Goal: Task Accomplishment & Management: Manage account settings

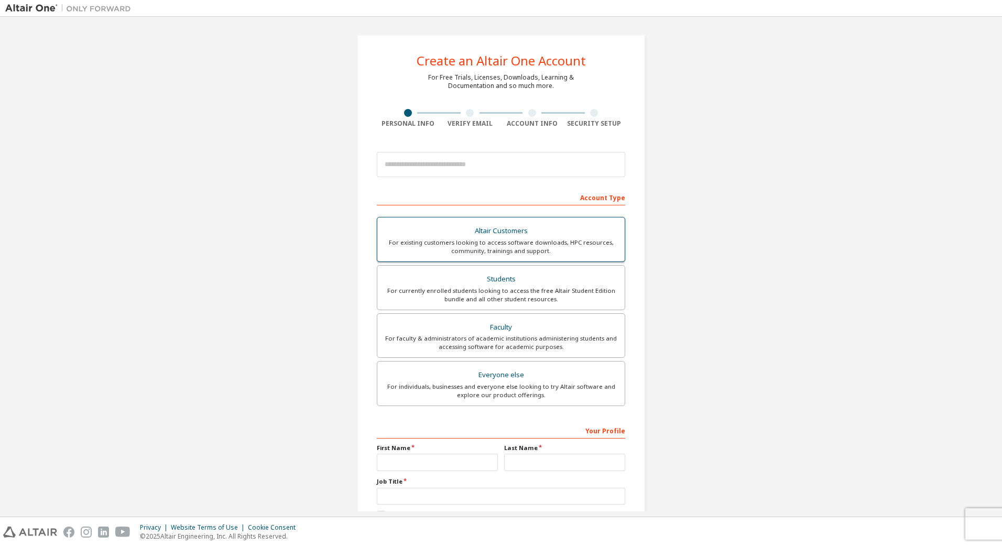
click at [515, 235] on div "Altair Customers" at bounding box center [500, 231] width 235 height 15
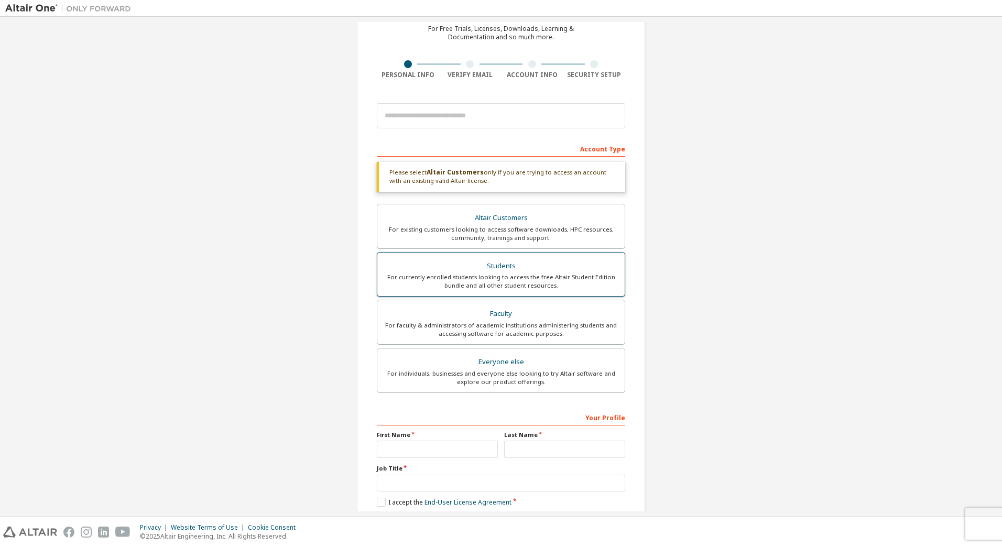
scroll to position [101, 0]
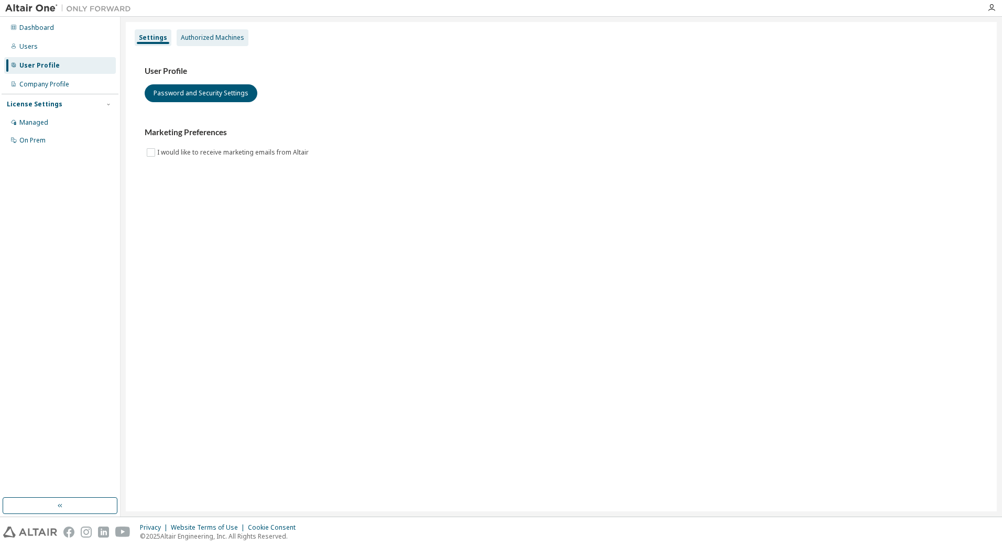
click at [210, 37] on div "Authorized Machines" at bounding box center [212, 38] width 63 height 8
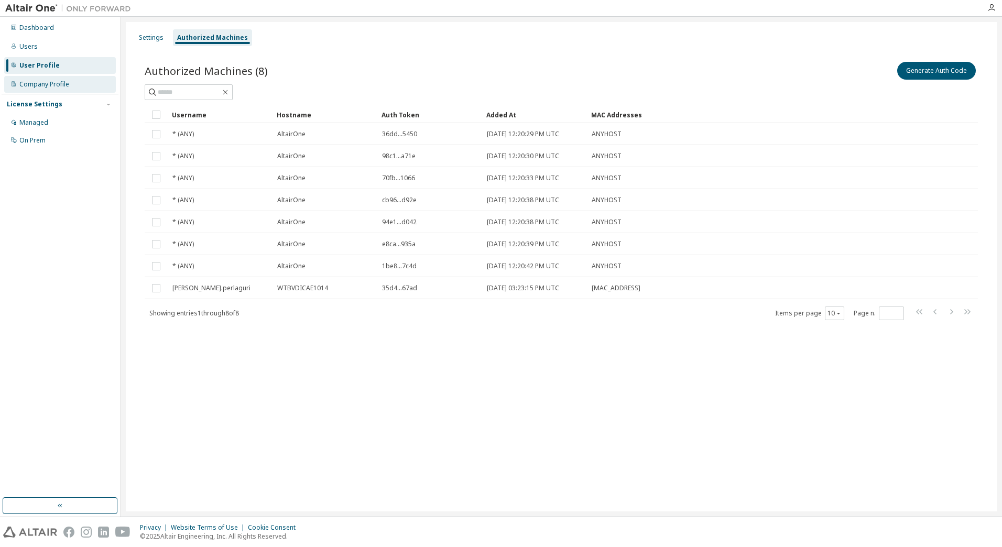
click at [39, 79] on div "Company Profile" at bounding box center [60, 84] width 112 height 17
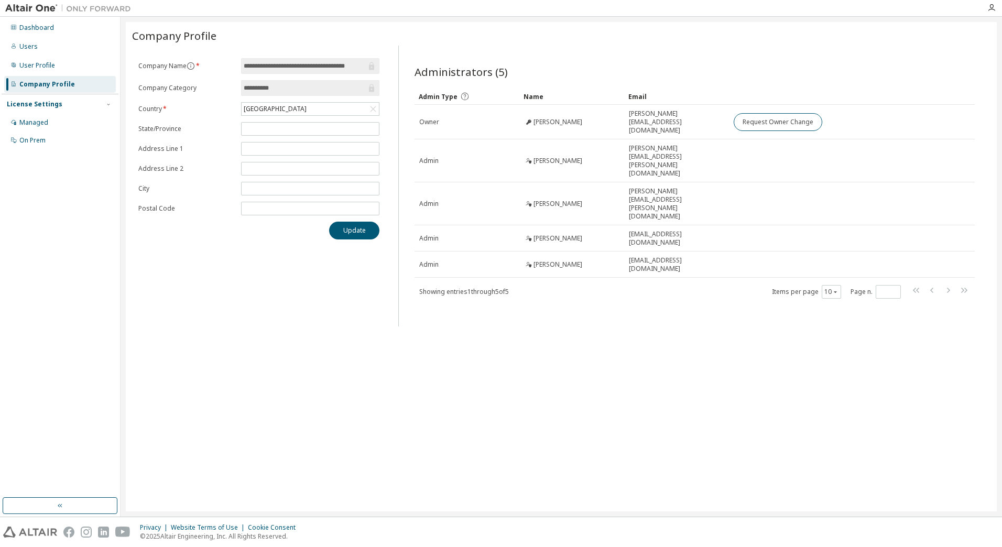
click at [266, 335] on div "**********" at bounding box center [561, 266] width 871 height 489
click at [168, 274] on div "**********" at bounding box center [259, 186] width 254 height 281
click at [42, 28] on div "Dashboard" at bounding box center [36, 28] width 35 height 8
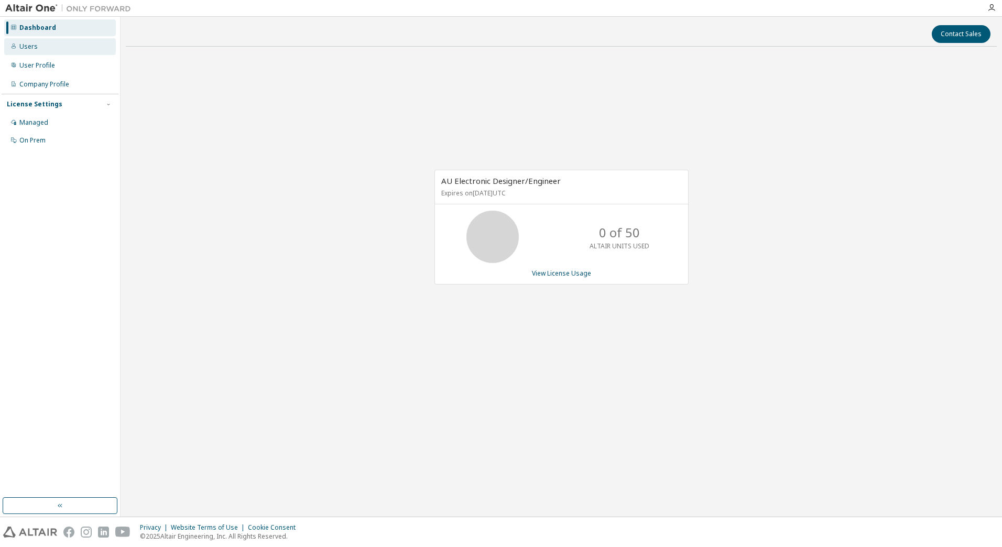
click at [35, 41] on div "Users" at bounding box center [60, 46] width 112 height 17
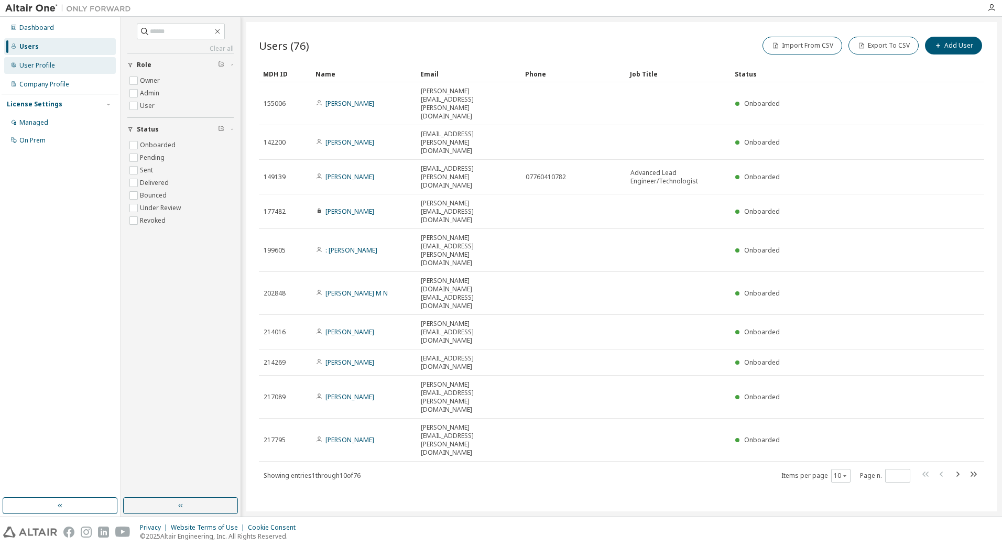
click at [28, 66] on div "User Profile" at bounding box center [37, 65] width 36 height 8
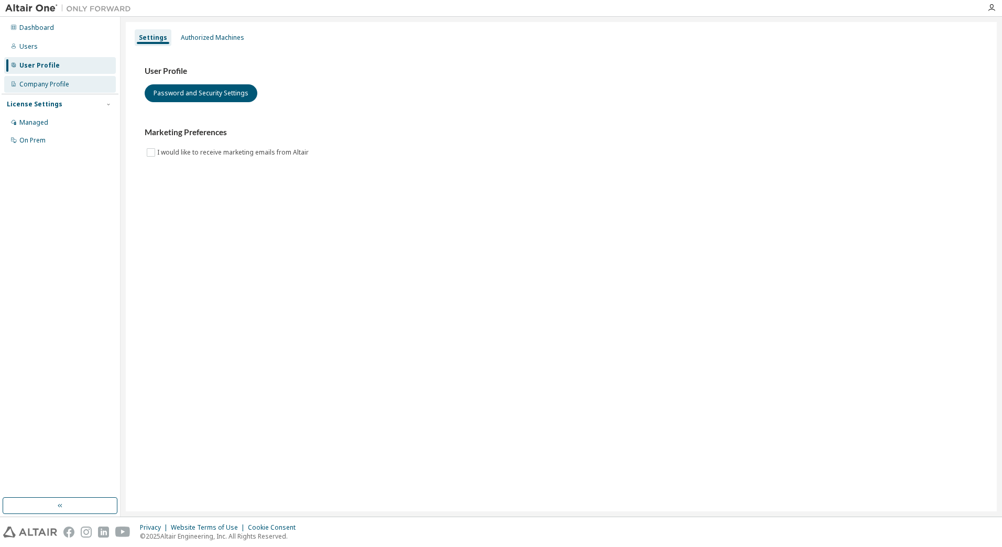
click at [58, 85] on div "Company Profile" at bounding box center [44, 84] width 50 height 8
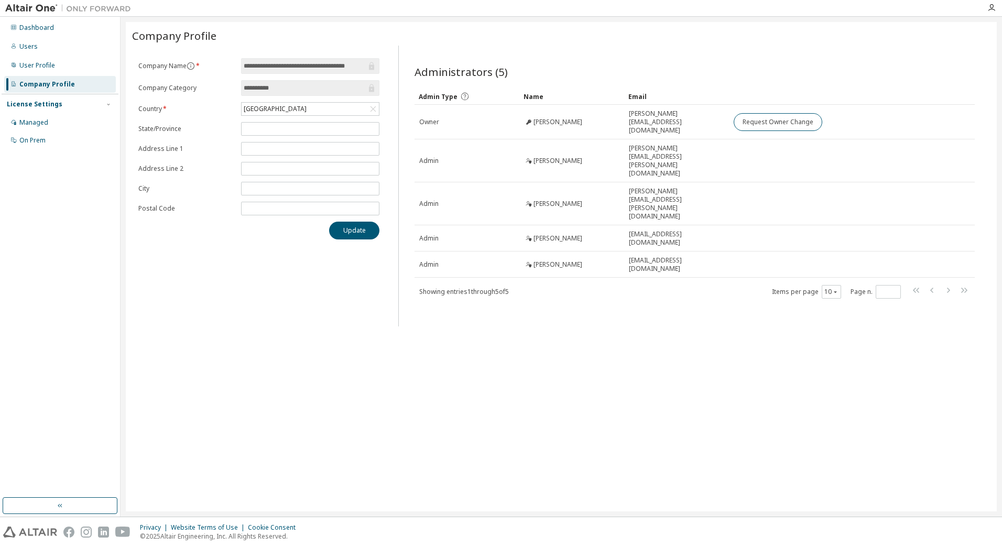
click at [57, 100] on div "License Settings" at bounding box center [35, 104] width 56 height 8
click at [52, 96] on div "License Settings Managed On Prem" at bounding box center [60, 104] width 117 height 20
click at [51, 102] on div "License Settings" at bounding box center [35, 104] width 56 height 8
click at [54, 123] on div "Managed" at bounding box center [60, 122] width 112 height 17
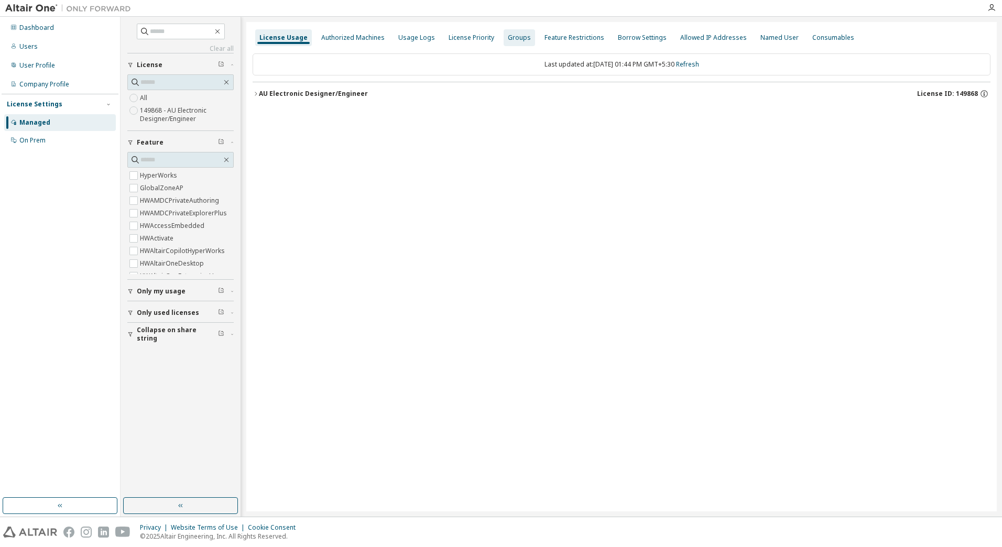
click at [508, 37] on div "Groups" at bounding box center [519, 38] width 23 height 8
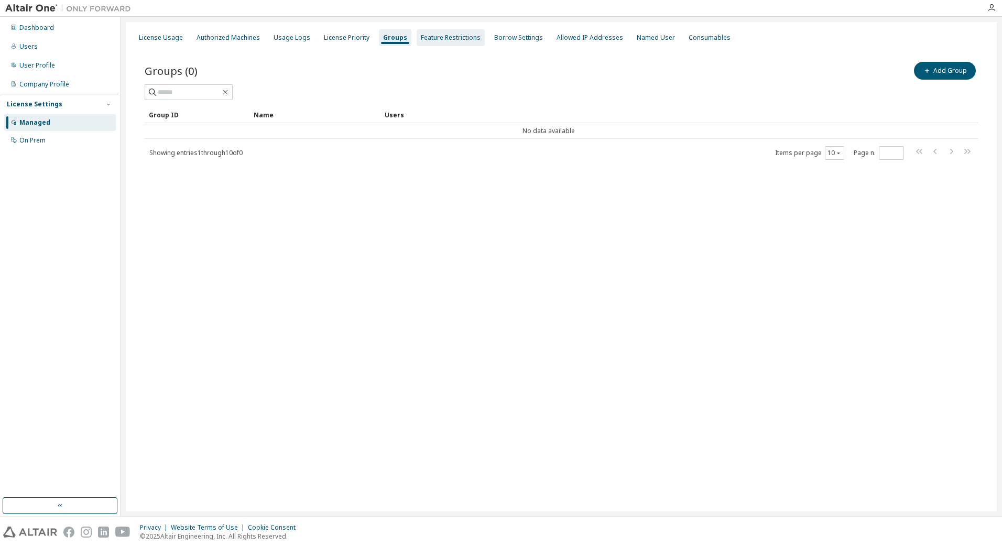
click at [435, 36] on div "Feature Restrictions" at bounding box center [451, 38] width 60 height 8
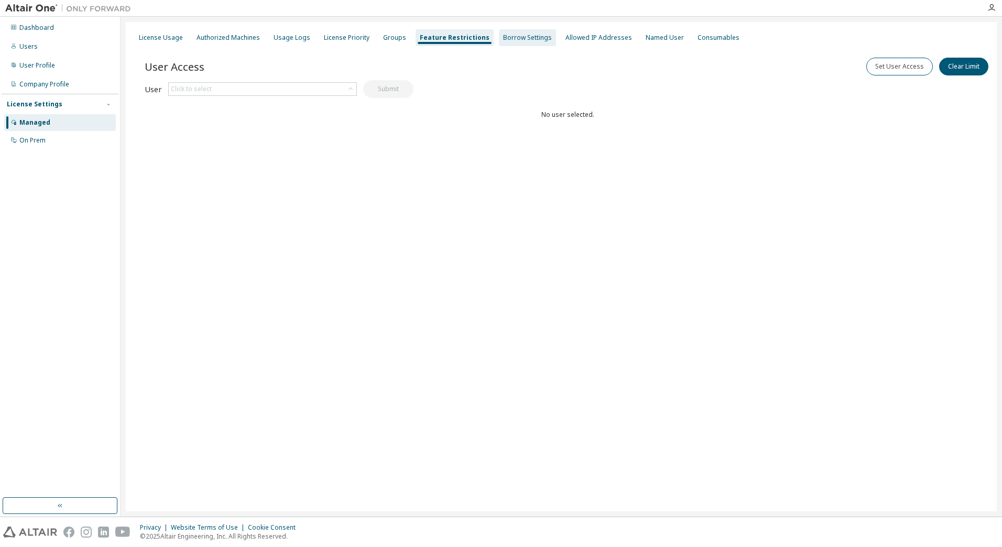
click at [517, 39] on div "Borrow Settings" at bounding box center [527, 38] width 49 height 8
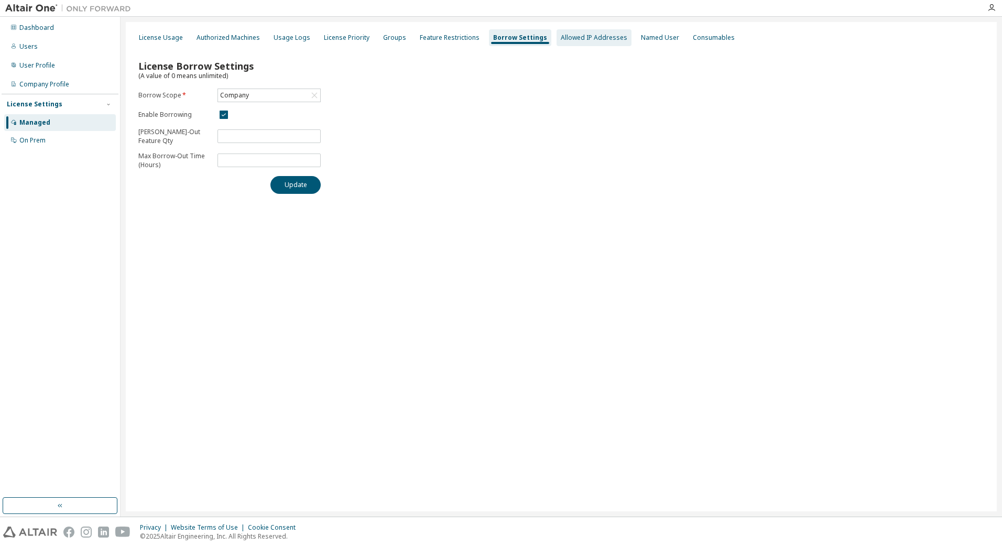
click at [567, 38] on div "Allowed IP Addresses" at bounding box center [593, 38] width 67 height 8
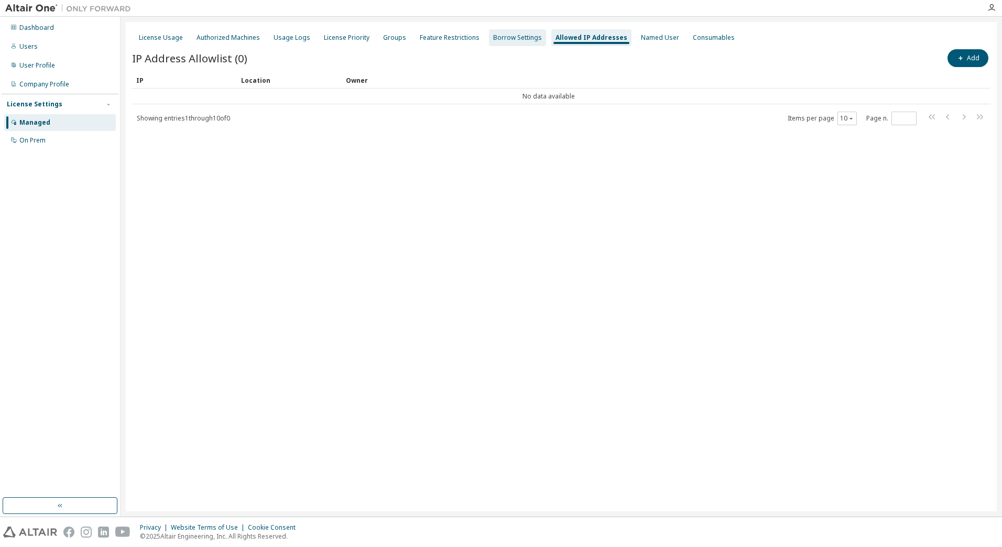
click at [518, 36] on div "Borrow Settings" at bounding box center [517, 38] width 49 height 8
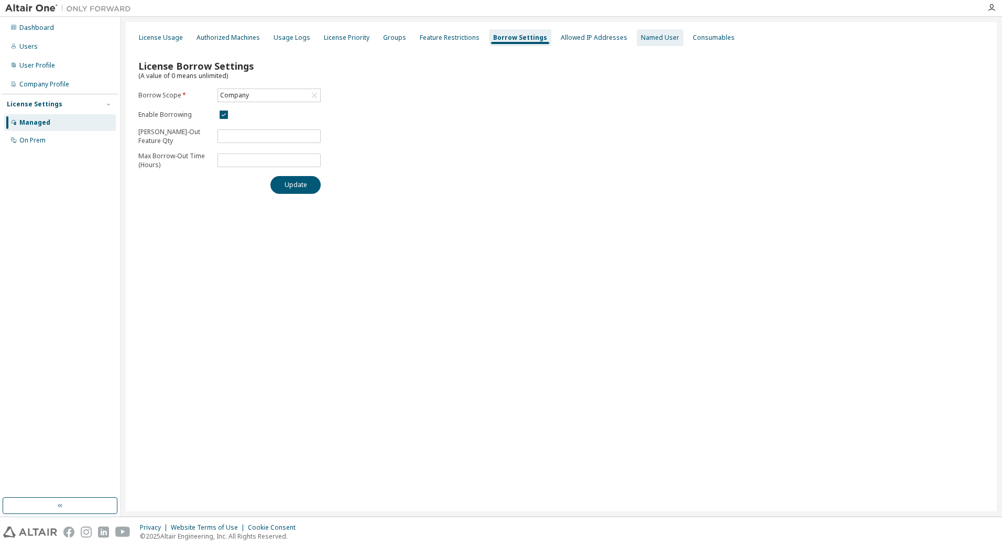
click at [654, 36] on div "Named User" at bounding box center [660, 38] width 38 height 8
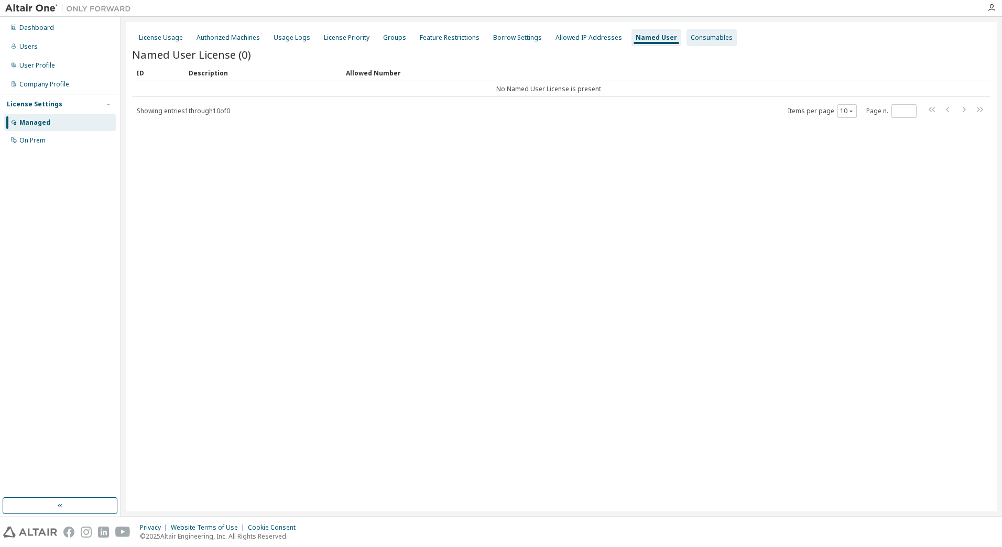
click at [690, 36] on div "Consumables" at bounding box center [711, 38] width 42 height 8
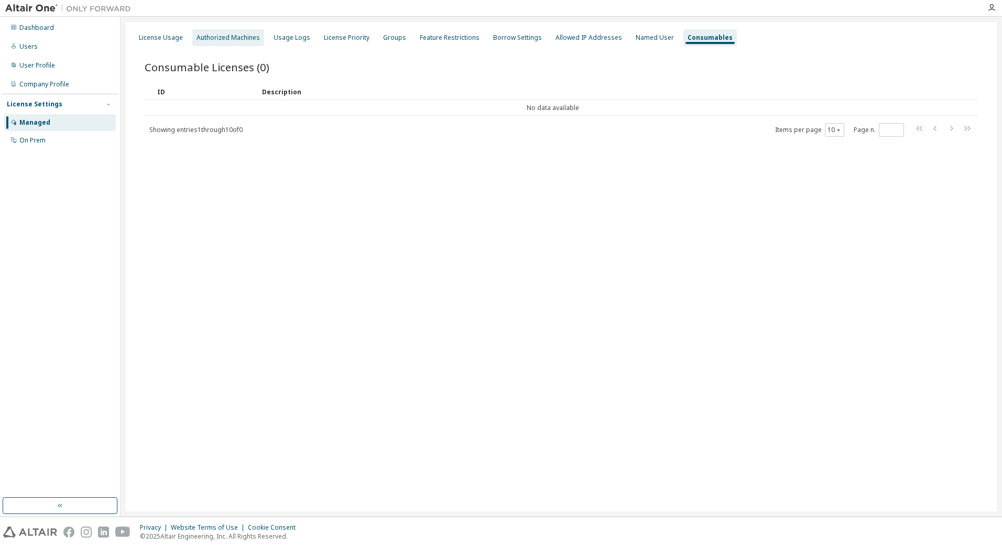
click at [230, 39] on div "Authorized Machines" at bounding box center [227, 38] width 63 height 8
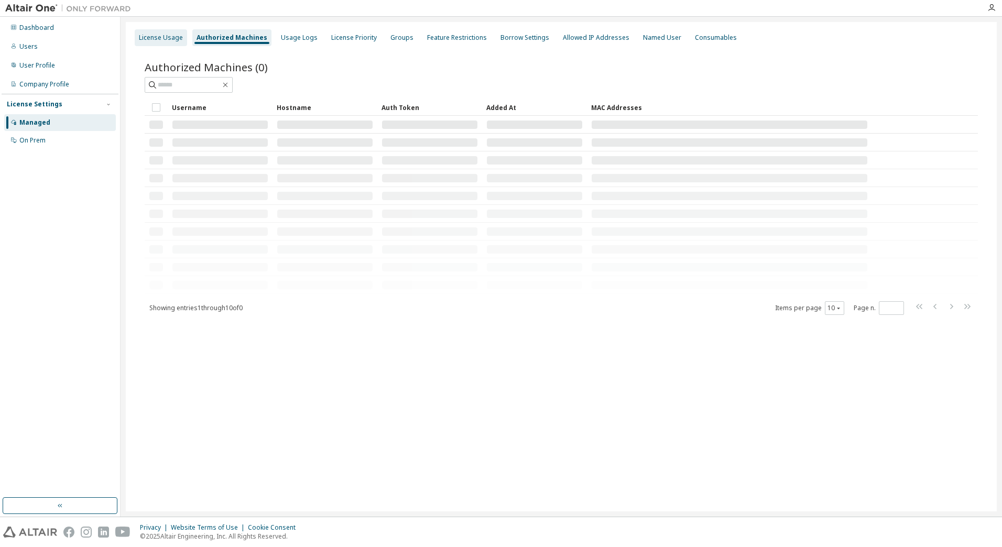
click at [159, 35] on div "License Usage" at bounding box center [161, 38] width 44 height 8
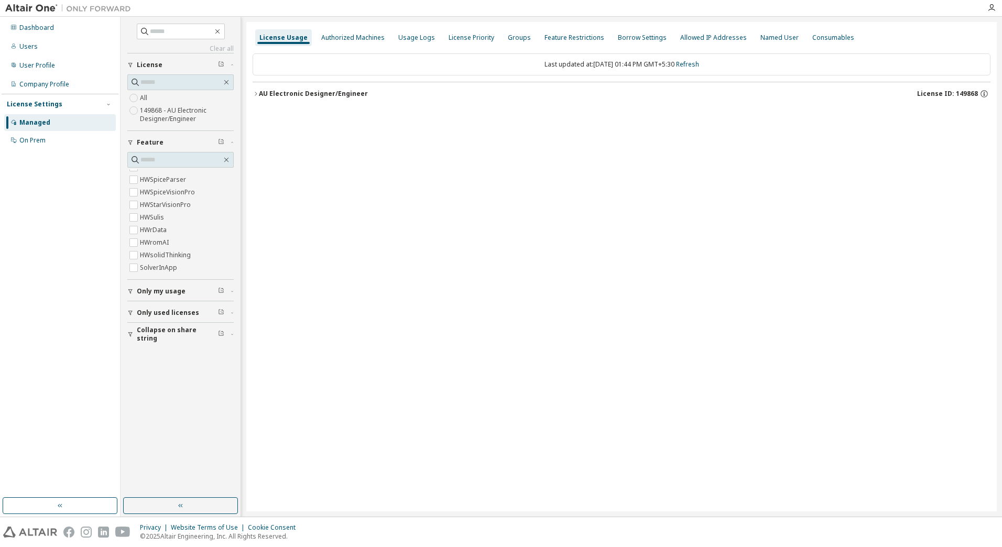
scroll to position [1585, 0]
click at [170, 313] on span "Only used licenses" at bounding box center [168, 313] width 62 height 8
click at [431, 153] on div "License Usage Authorized Machines Usage Logs License Priority Groups Feature Re…" at bounding box center [621, 266] width 750 height 489
